Goal: Task Accomplishment & Management: Use online tool/utility

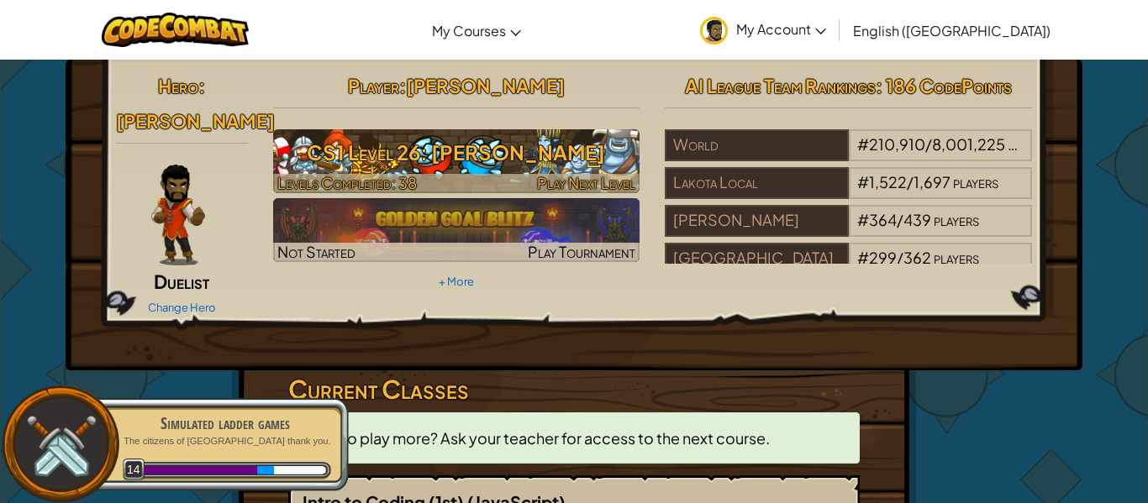
click at [527, 171] on img at bounding box center [456, 161] width 367 height 64
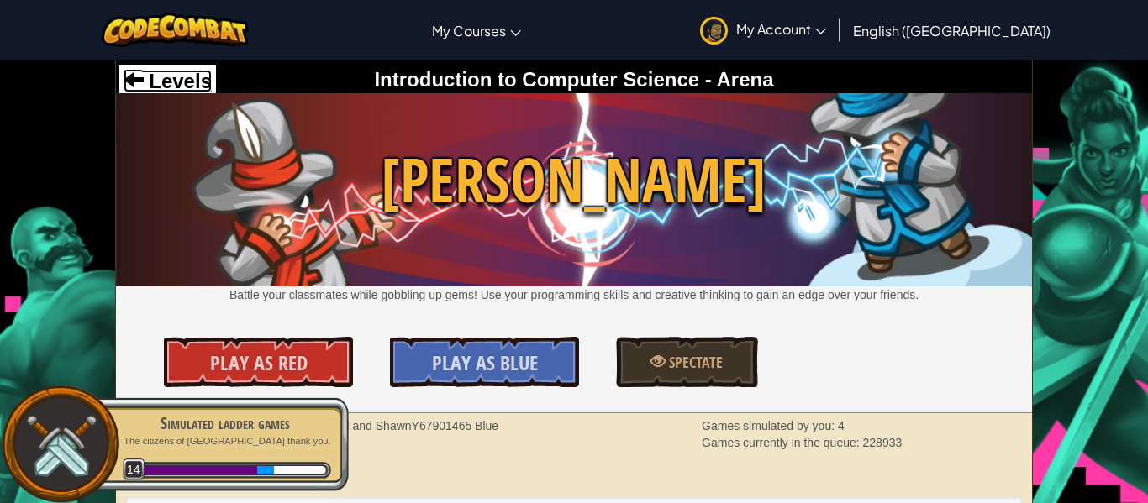
click at [184, 82] on span "Levels" at bounding box center [178, 81] width 68 height 23
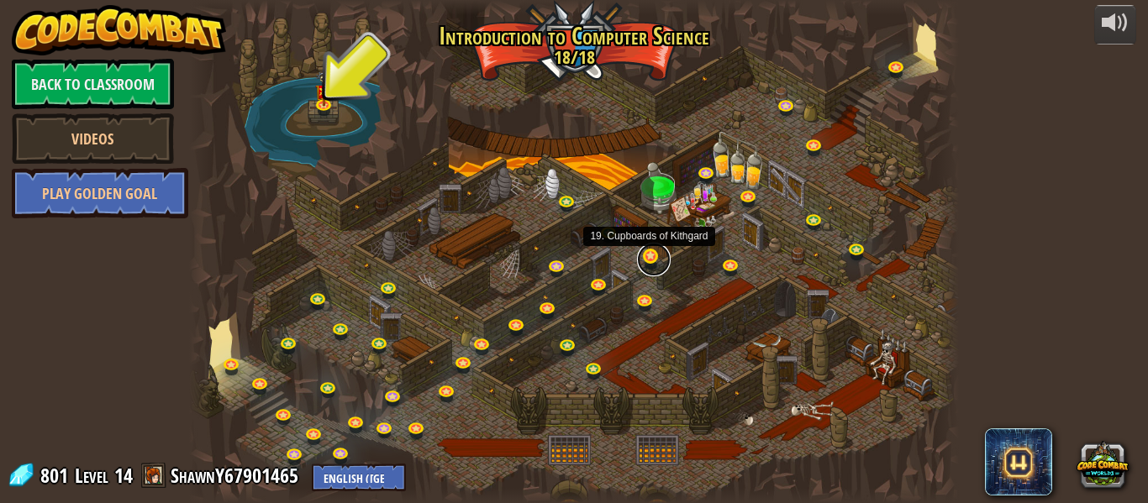
click at [644, 252] on link at bounding box center [654, 260] width 34 height 34
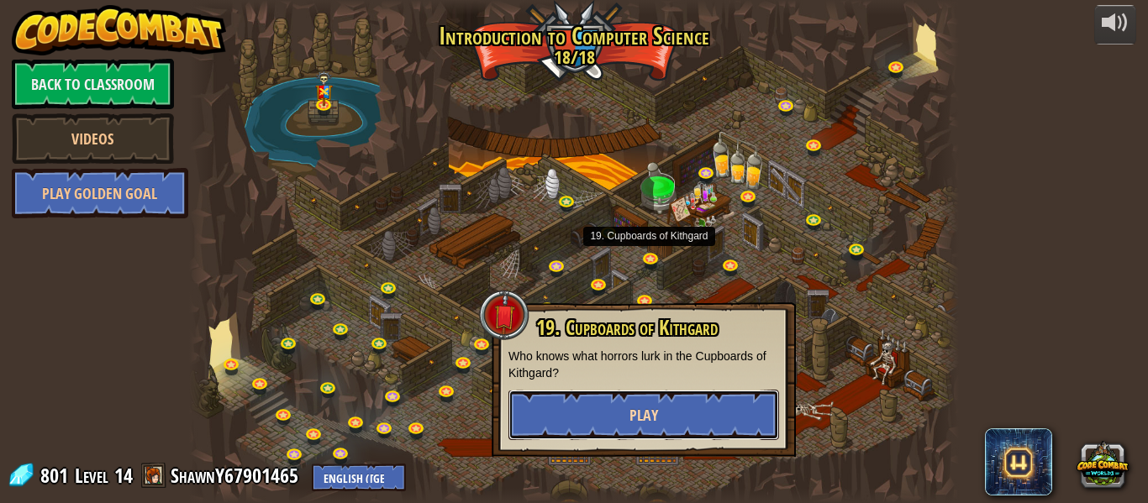
click at [637, 422] on span "Play" at bounding box center [644, 415] width 29 height 21
